Goal: Task Accomplishment & Management: Use online tool/utility

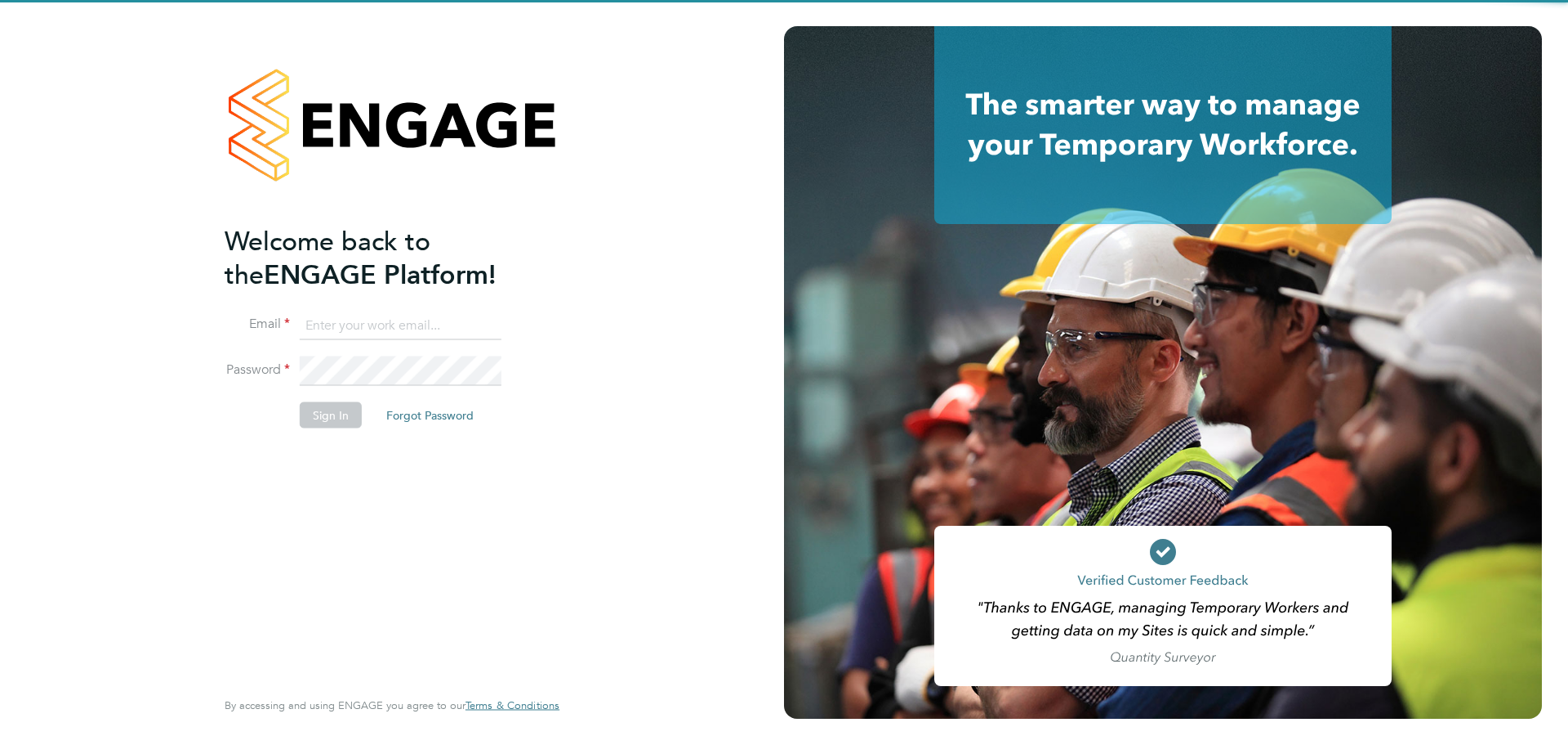
type input "[PERSON_NAME][EMAIL_ADDRESS][PERSON_NAME][PERSON_NAME][DOMAIN_NAME]"
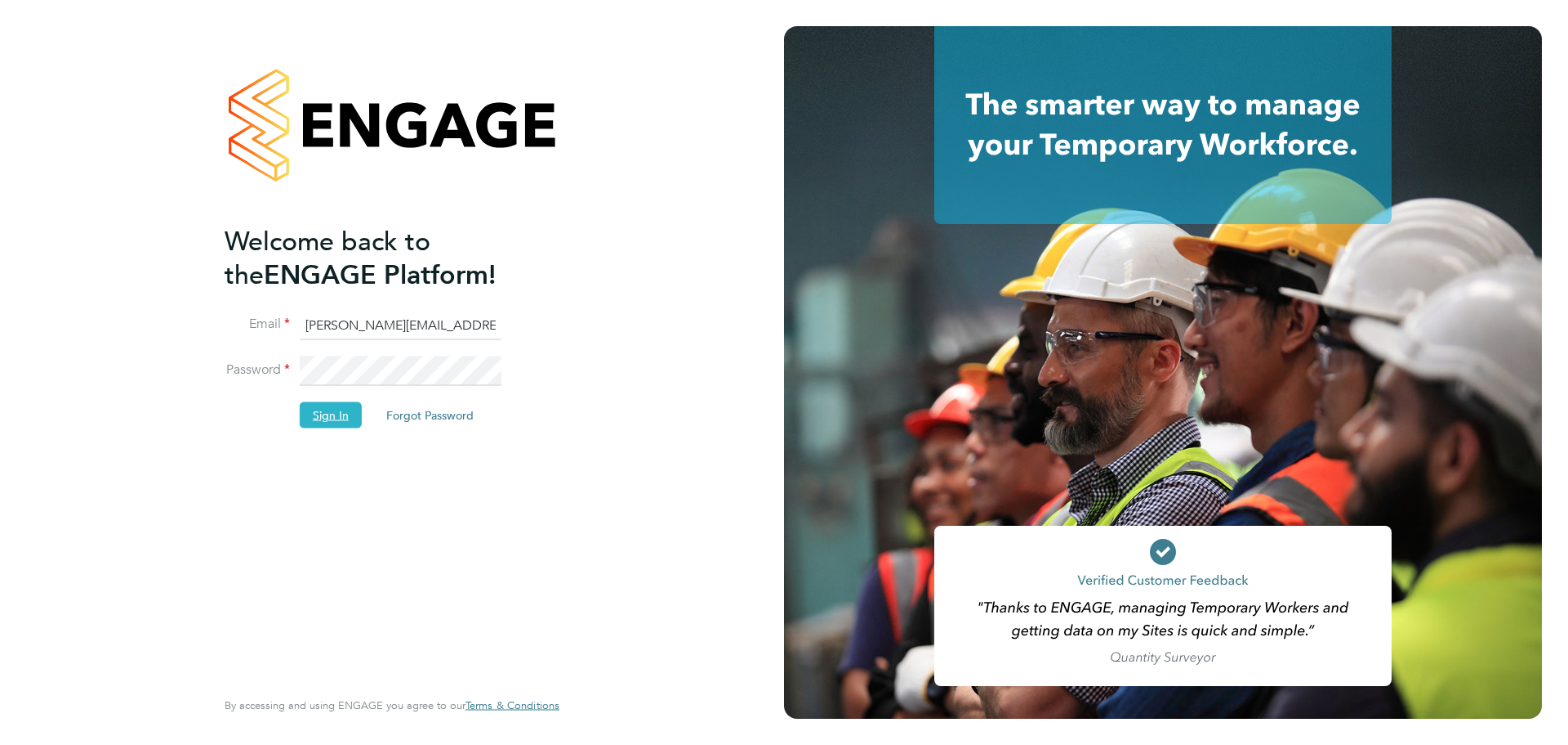
click at [316, 405] on button "Sign In" at bounding box center [331, 414] width 62 height 26
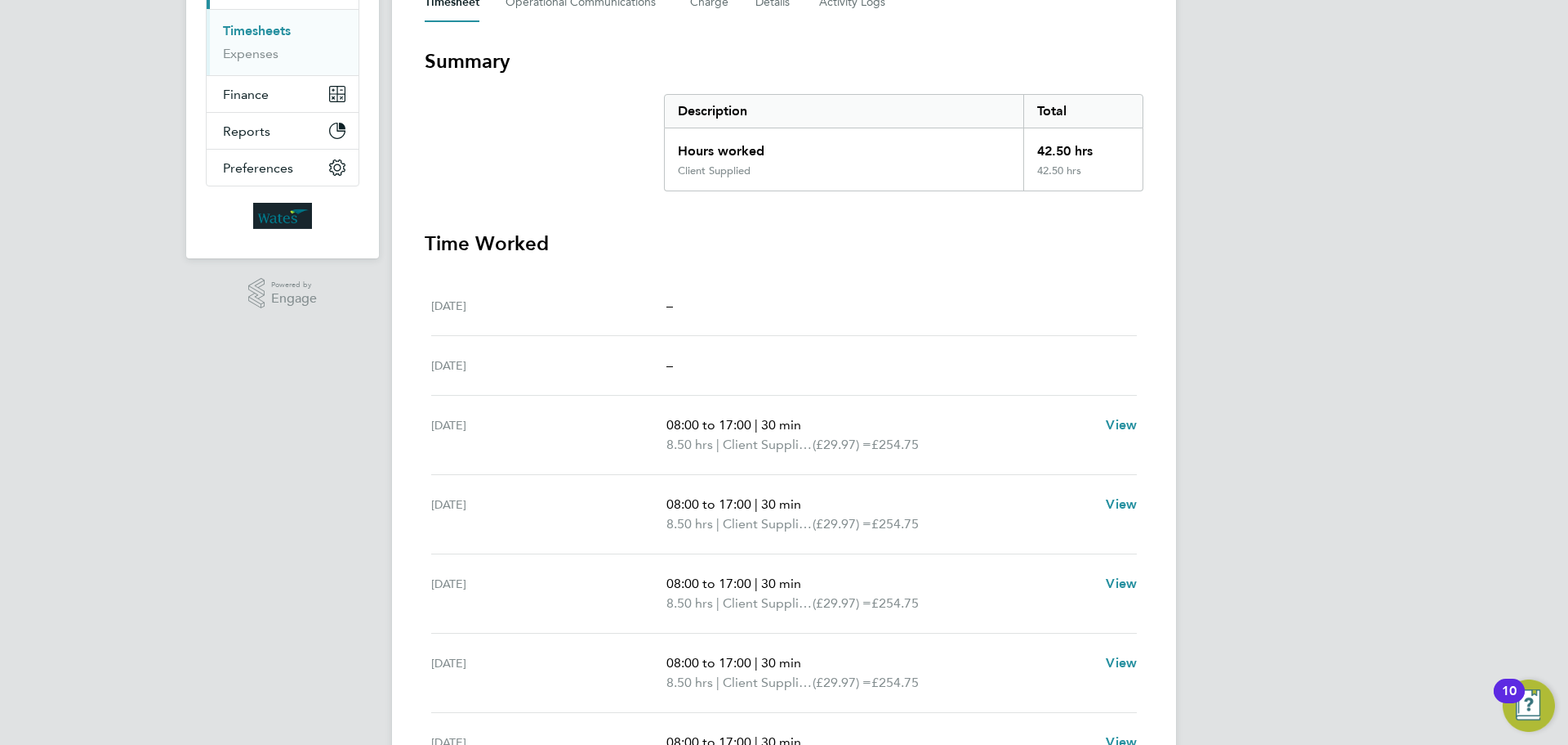
scroll to position [163, 0]
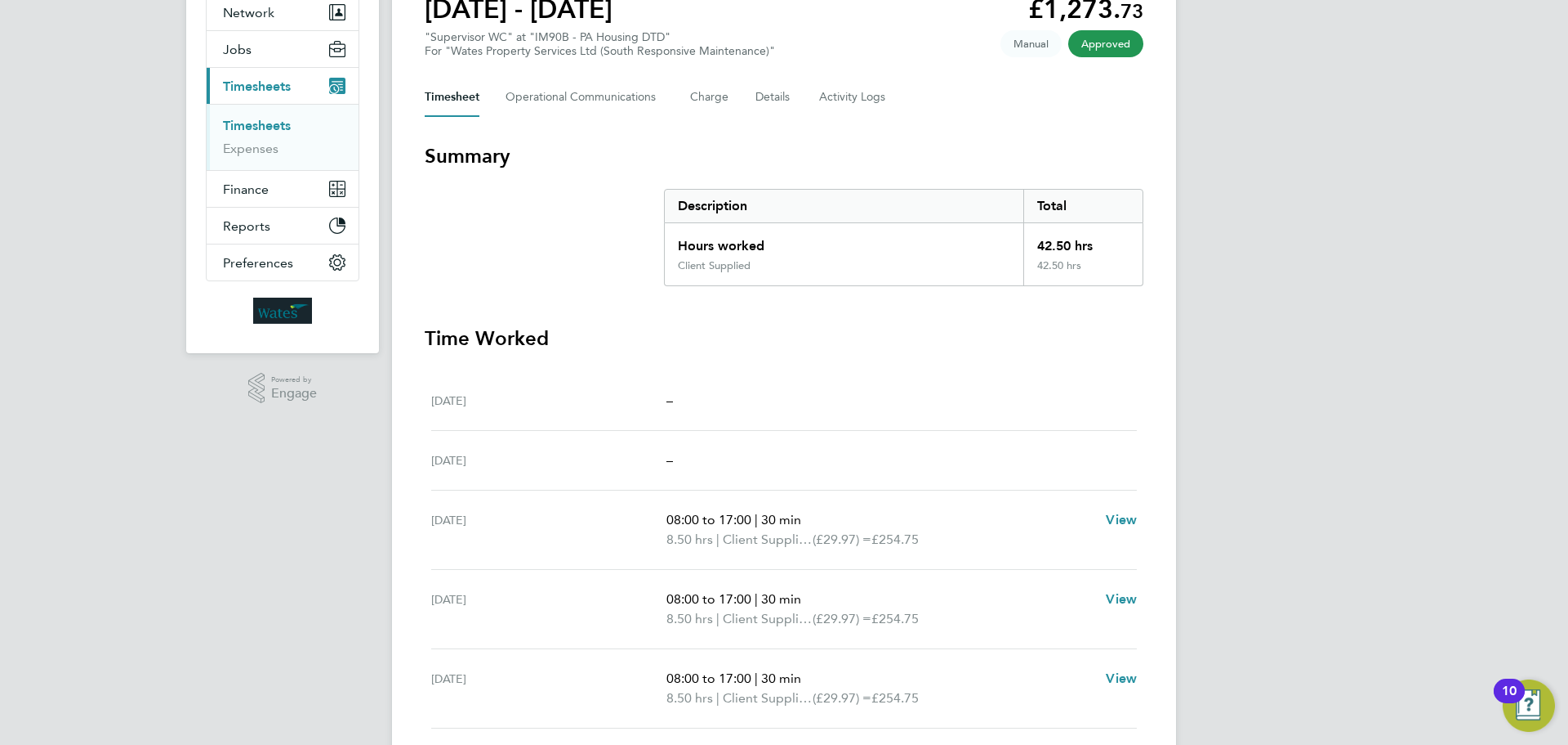
click at [252, 140] on li "Timesheets" at bounding box center [284, 129] width 123 height 23
click at [253, 145] on link "Expenses" at bounding box center [251, 149] width 56 height 16
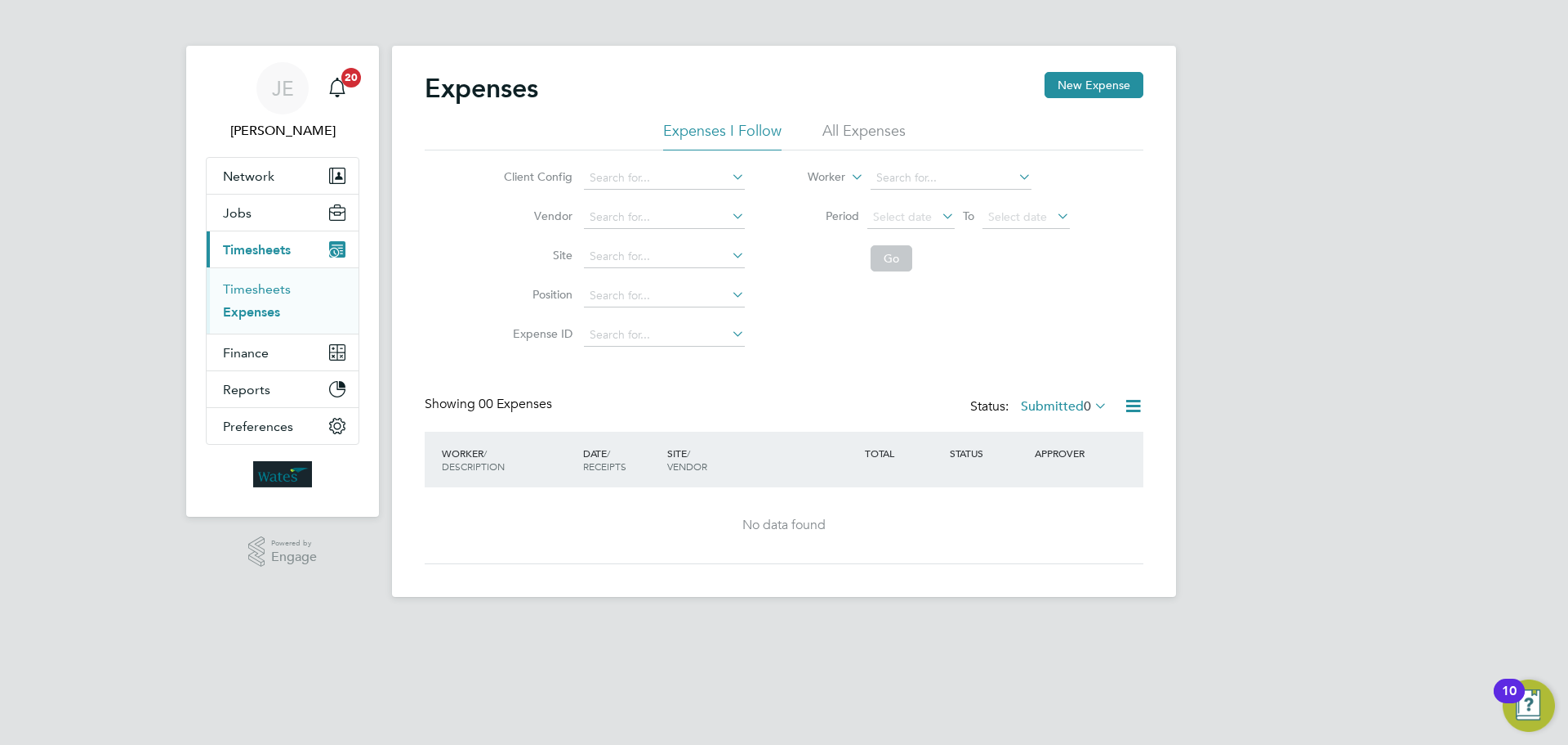
click at [270, 284] on link "Timesheets" at bounding box center [257, 289] width 68 height 16
